Goal: Task Accomplishment & Management: Manage account settings

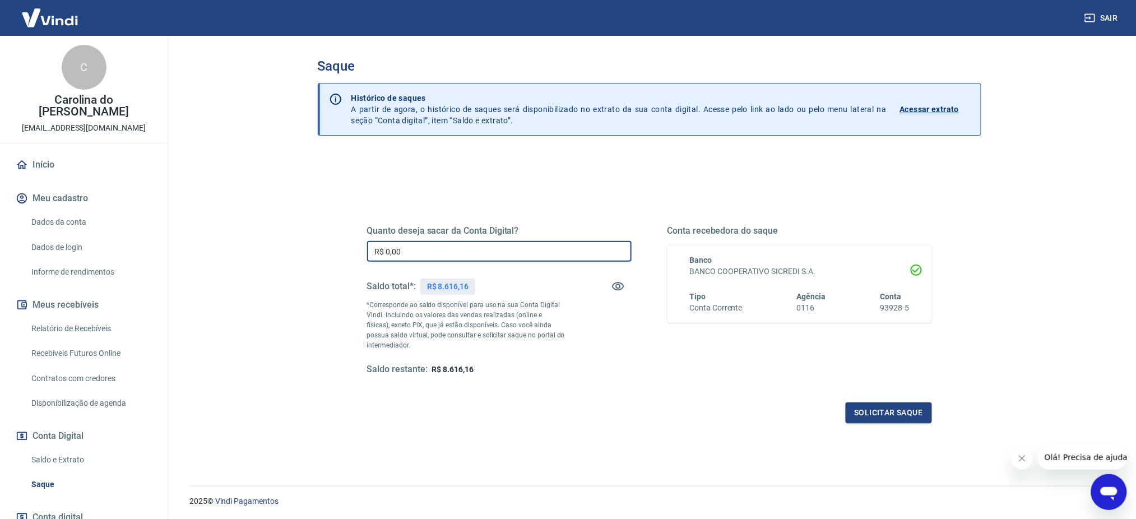
click at [418, 253] on input "R$ 0,00" at bounding box center [499, 251] width 265 height 21
type input "R$ 8.000,00"
click at [895, 410] on button "Solicitar saque" at bounding box center [889, 413] width 86 height 21
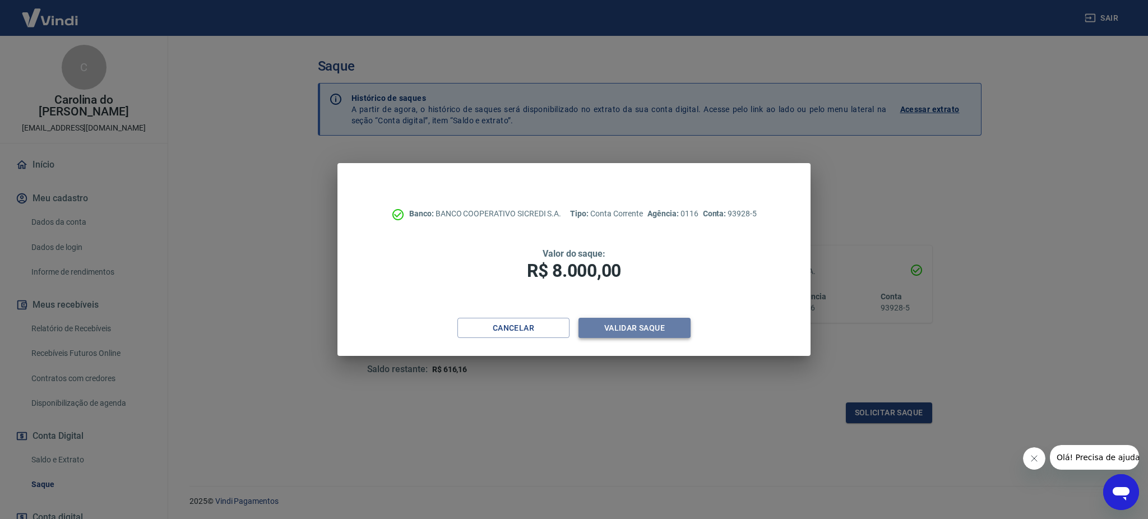
click at [636, 326] on button "Validar saque" at bounding box center [635, 328] width 112 height 21
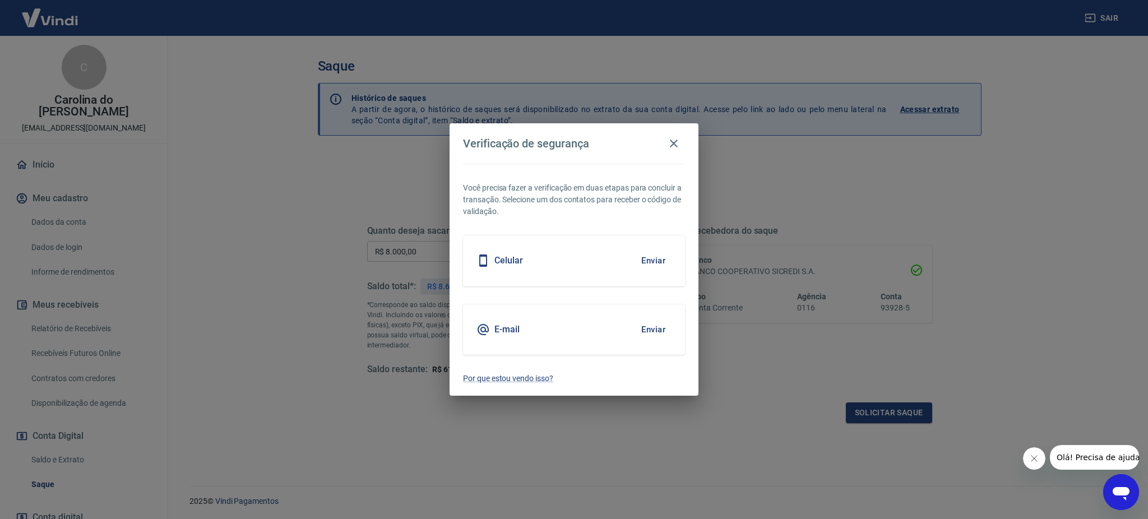
click at [646, 327] on button "Enviar" at bounding box center [653, 330] width 36 height 24
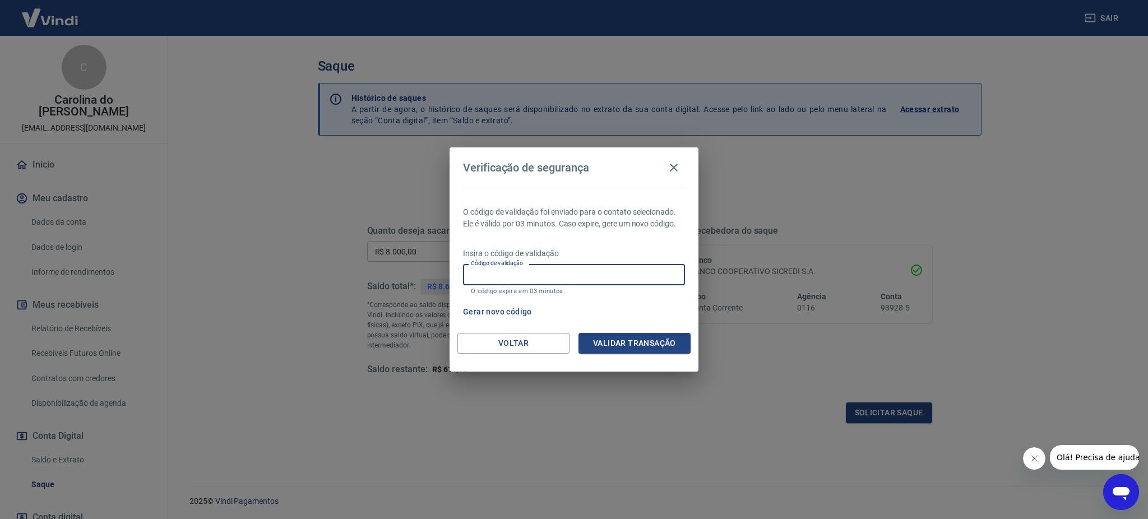
click at [611, 266] on input "Código de validação" at bounding box center [574, 274] width 222 height 21
type input "226841"
click at [628, 340] on button "Validar transação" at bounding box center [635, 343] width 112 height 21
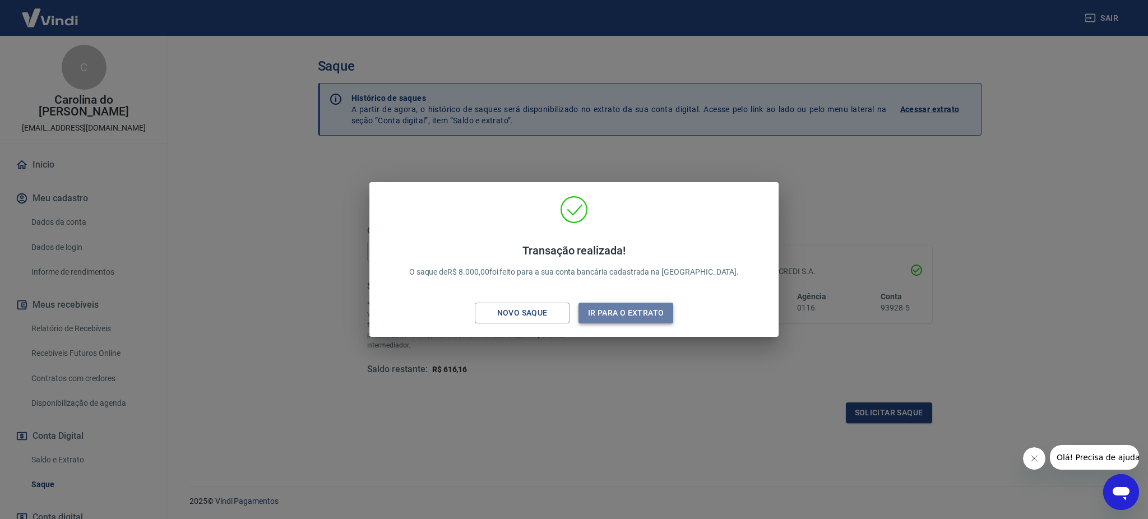
click at [637, 312] on button "Ir para o extrato" at bounding box center [626, 313] width 95 height 21
